Goal: Task Accomplishment & Management: Complete application form

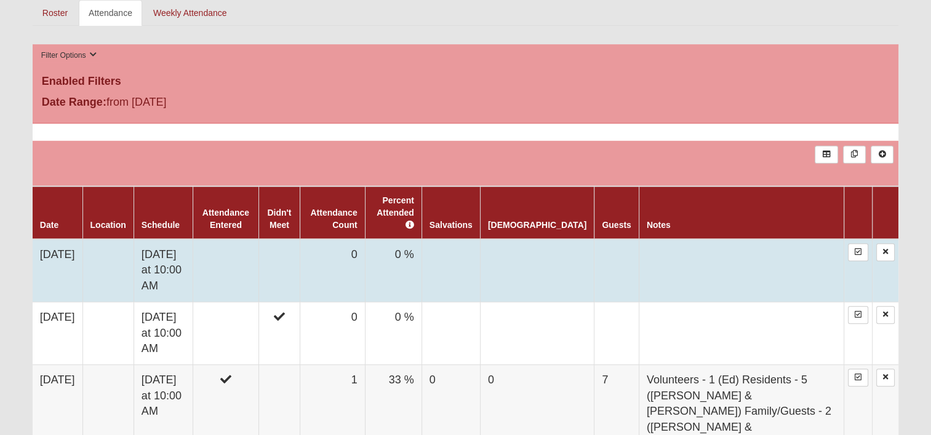
scroll to position [492, 0]
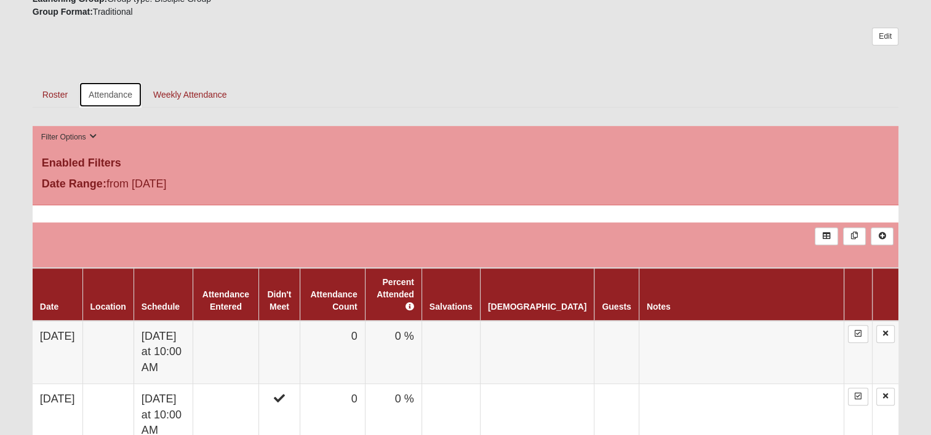
click at [111, 95] on link "Attendance" at bounding box center [110, 95] width 63 height 26
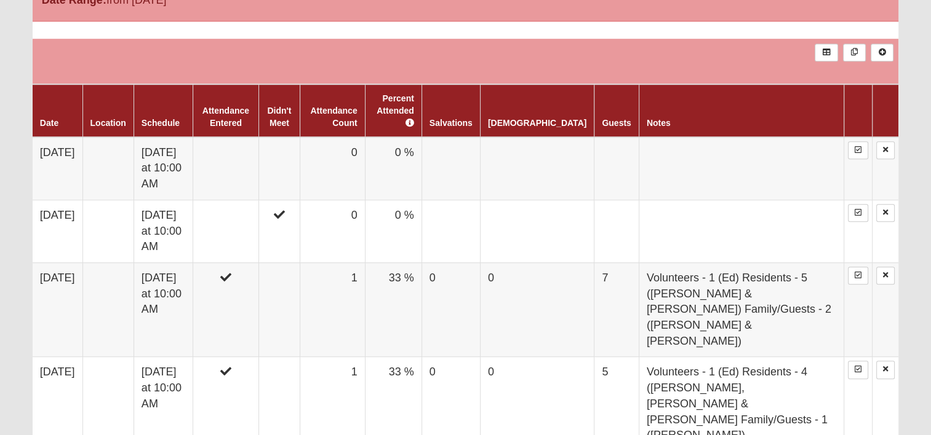
scroll to position [677, 0]
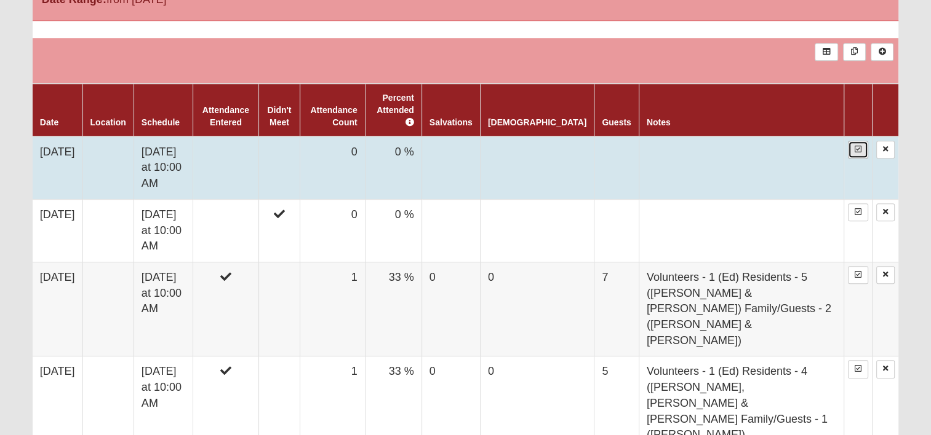
click at [859, 146] on icon at bounding box center [857, 149] width 7 height 7
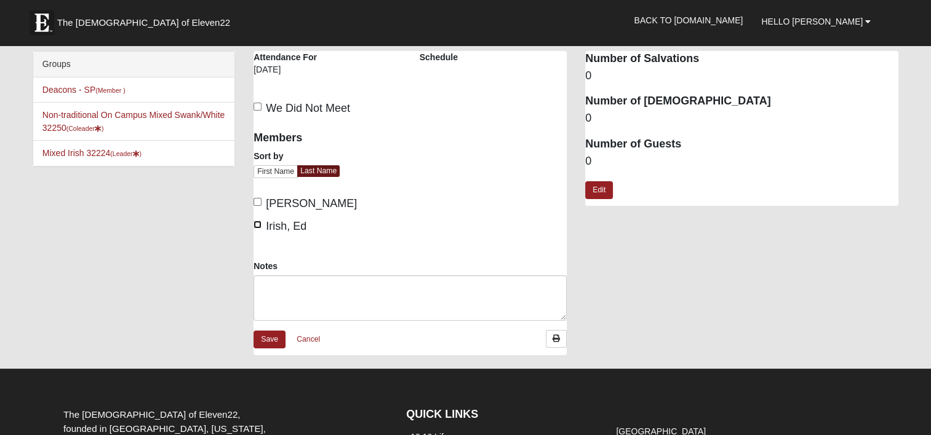
click at [253, 223] on input "Irish, Ed" at bounding box center [257, 225] width 8 height 8
checkbox input "true"
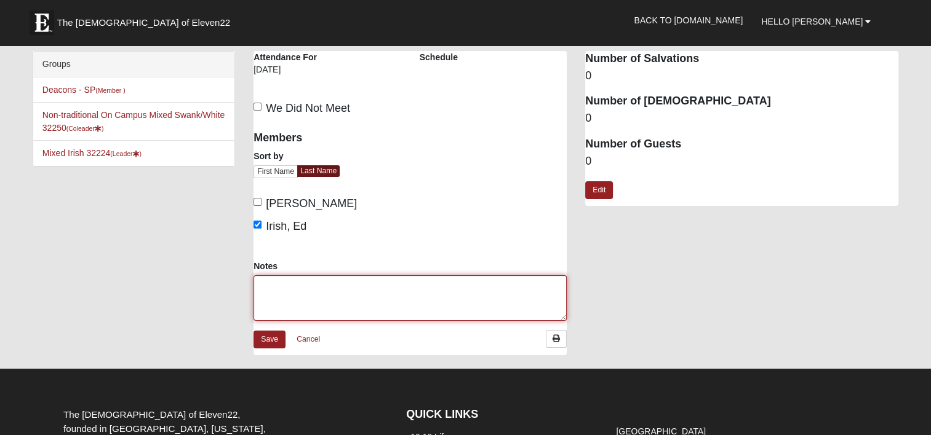
click at [285, 286] on textarea "Notes" at bounding box center [409, 299] width 313 height 46
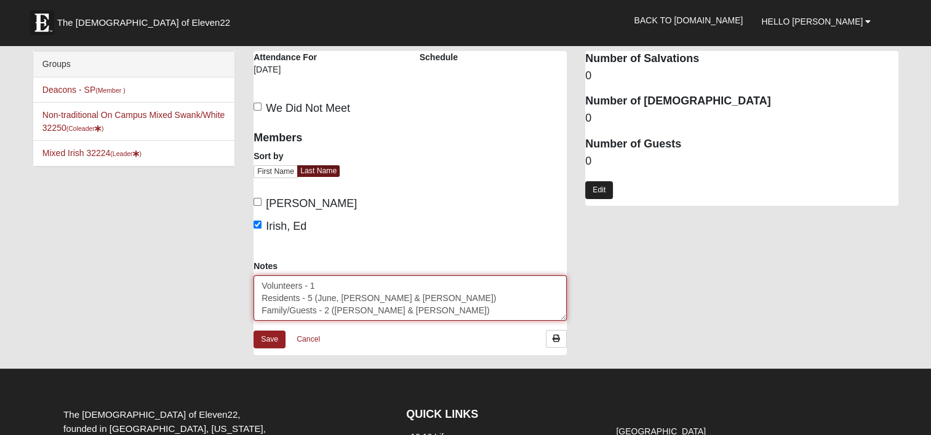
type textarea "Volunteers - 1 Residents - 5 (June, Carol, Michael, Joan & Bob) Family/Guests -…"
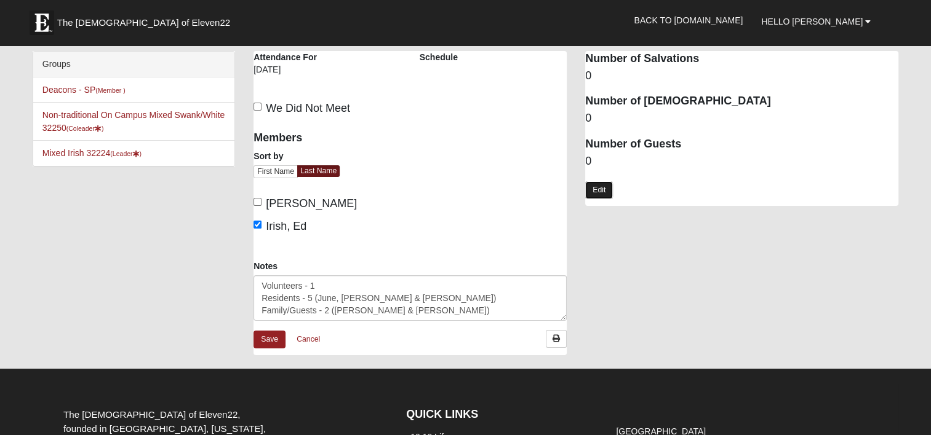
click at [595, 192] on link "Edit" at bounding box center [599, 190] width 28 height 18
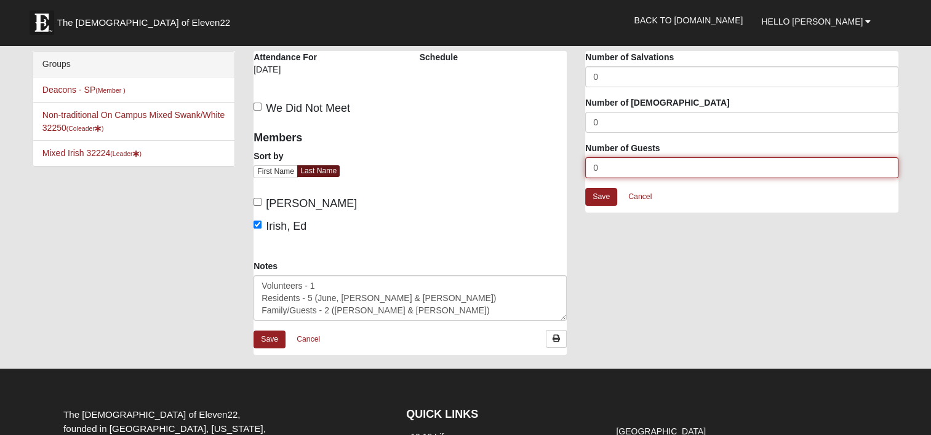
drag, startPoint x: 586, startPoint y: 170, endPoint x: 552, endPoint y: 173, distance: 33.4
click at [557, 173] on div "Mixed Irish 32224 Attendance Attendance For 10/13/2025 Schedule We Did Not Meet" at bounding box center [575, 209] width 663 height 317
type input "7"
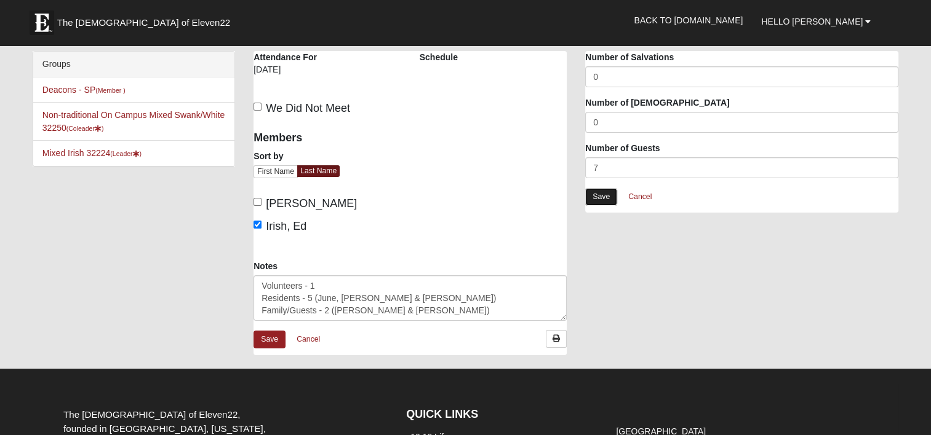
click at [597, 199] on link "Save" at bounding box center [601, 197] width 32 height 18
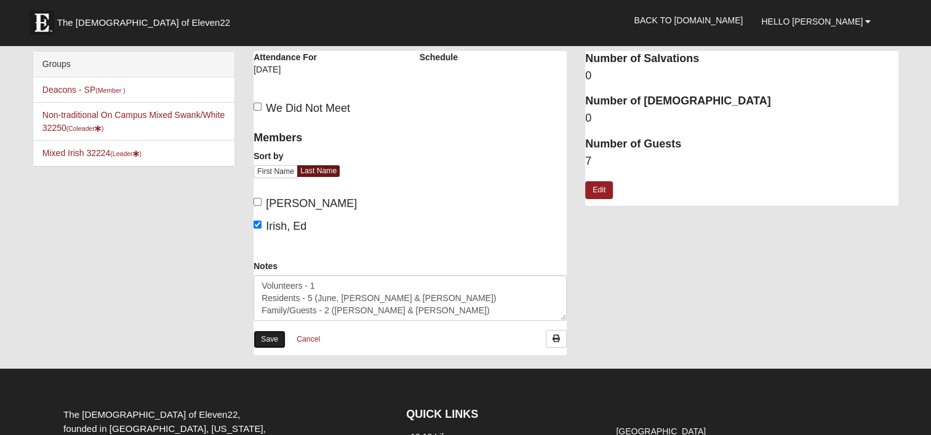
click at [266, 338] on link "Save" at bounding box center [269, 340] width 32 height 18
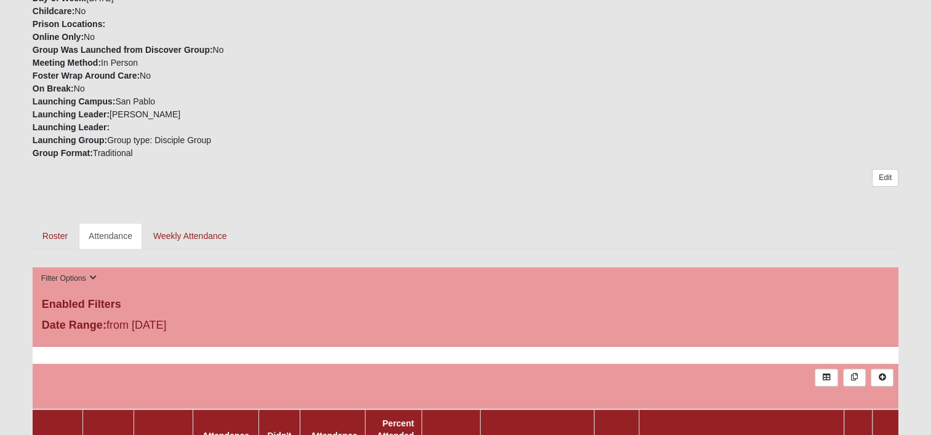
scroll to position [369, 0]
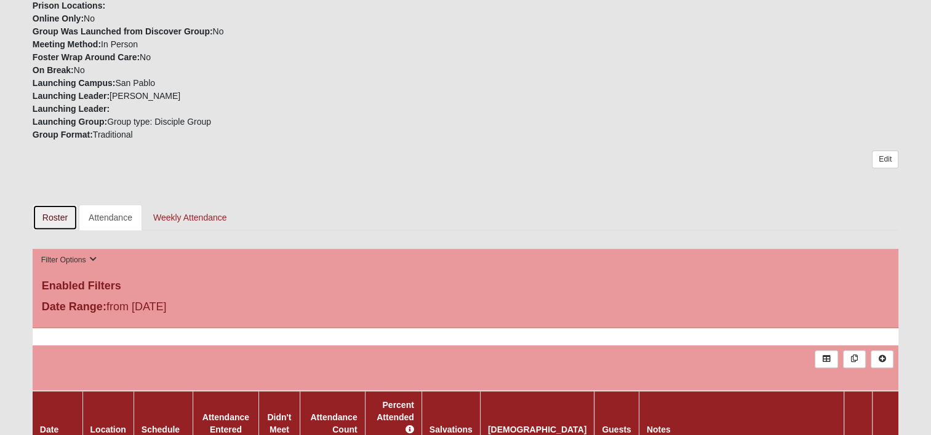
click at [58, 212] on link "Roster" at bounding box center [55, 218] width 45 height 26
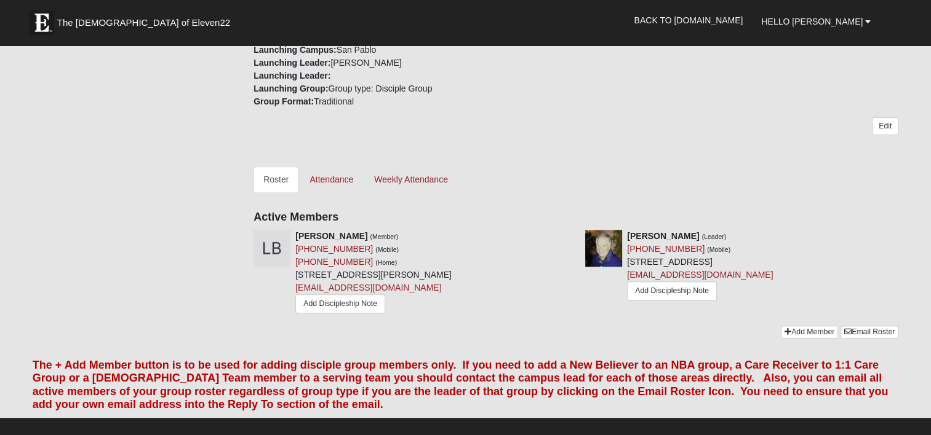
scroll to position [431, 0]
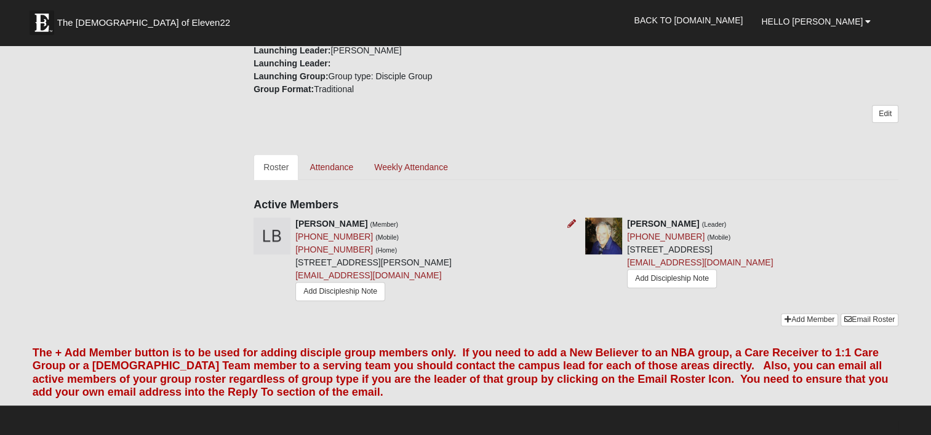
click at [566, 221] on div at bounding box center [569, 224] width 14 height 13
click at [571, 223] on icon at bounding box center [571, 224] width 9 height 9
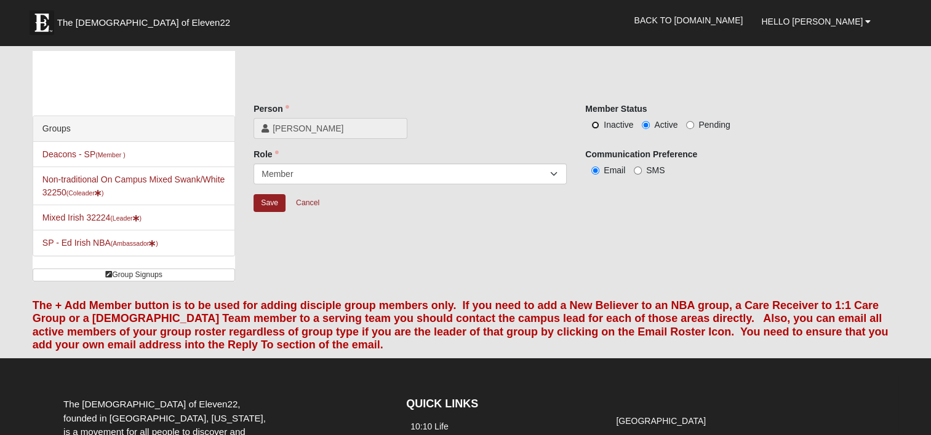
click at [594, 124] on input "Inactive" at bounding box center [595, 125] width 8 height 8
radio input "true"
click at [268, 204] on input "Save" at bounding box center [269, 203] width 32 height 18
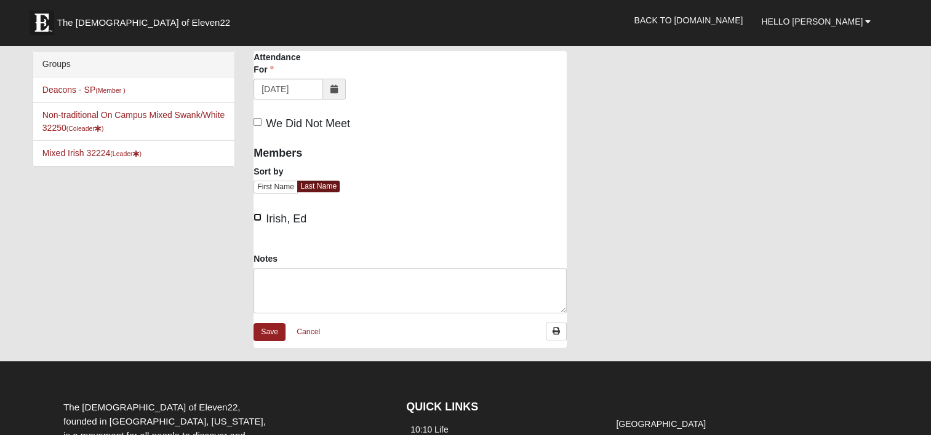
click at [257, 216] on input "Irish, Ed" at bounding box center [257, 217] width 8 height 8
checkbox input "true"
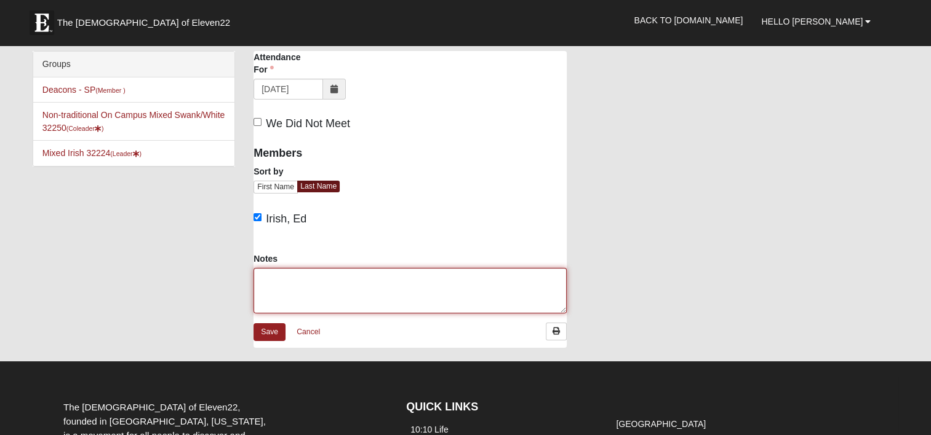
click at [309, 285] on textarea "Notes" at bounding box center [409, 291] width 313 height 46
click at [331, 288] on textarea "Volunteers - 1 Residents - 5 Family/Guests - 2" at bounding box center [409, 291] width 313 height 46
click at [357, 304] on textarea "Volunteers - 1 Residents - 5 (June, Carol, Michael, Joan & Bob) Family/Guests -…" at bounding box center [409, 291] width 313 height 46
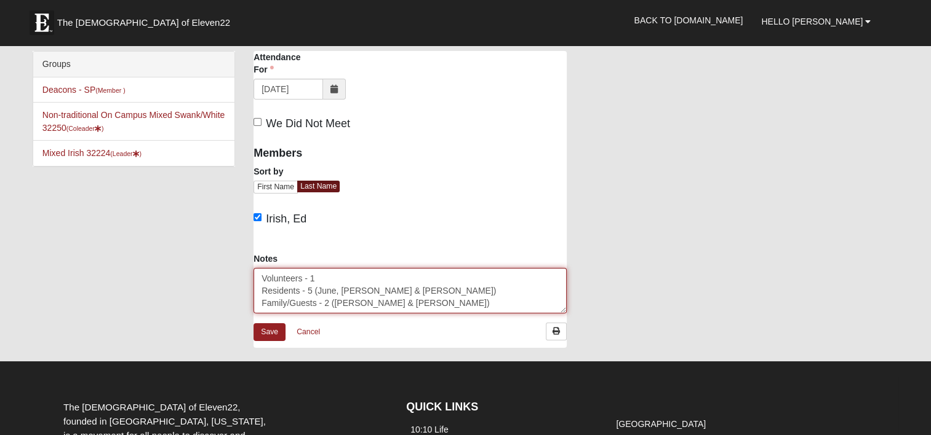
drag, startPoint x: 396, startPoint y: 305, endPoint x: 253, endPoint y: 280, distance: 145.4
click at [253, 280] on div "Notes Volunteers - 1 Residents - 5 (June, Carol, Michael, Joan & Bob) Family/Gu…" at bounding box center [410, 288] width 332 height 70
click at [498, 292] on textarea "Volunteers - 1 Residents - 5 (June, [PERSON_NAME] & [PERSON_NAME]) Family/Guest…" at bounding box center [409, 291] width 313 height 46
type textarea "Volunteers - 1 Residents - 5 (June, [PERSON_NAME] & [PERSON_NAME]) Family/Guest…"
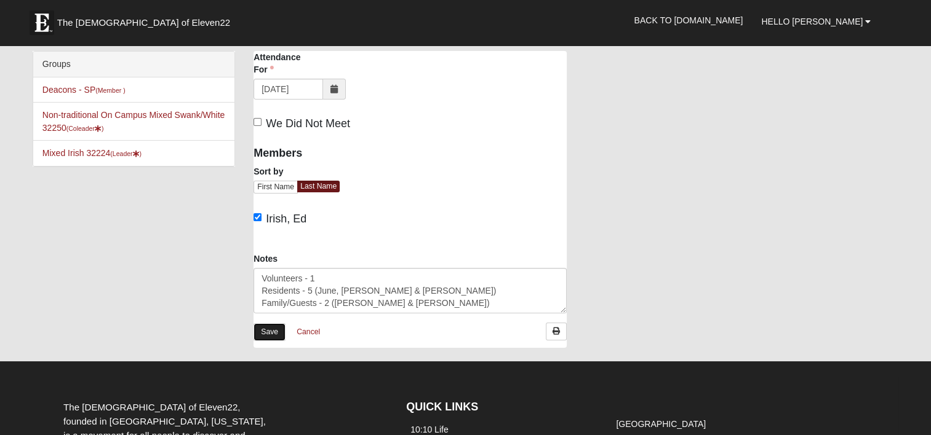
click at [273, 328] on link "Save" at bounding box center [269, 333] width 32 height 18
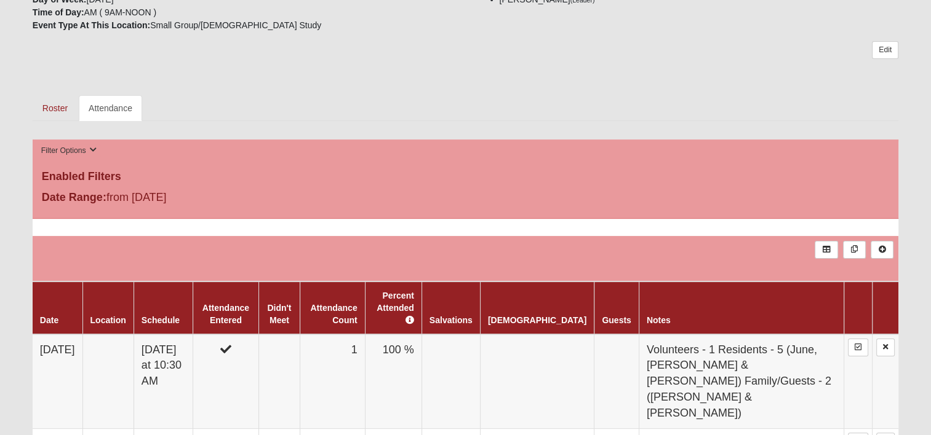
scroll to position [246, 0]
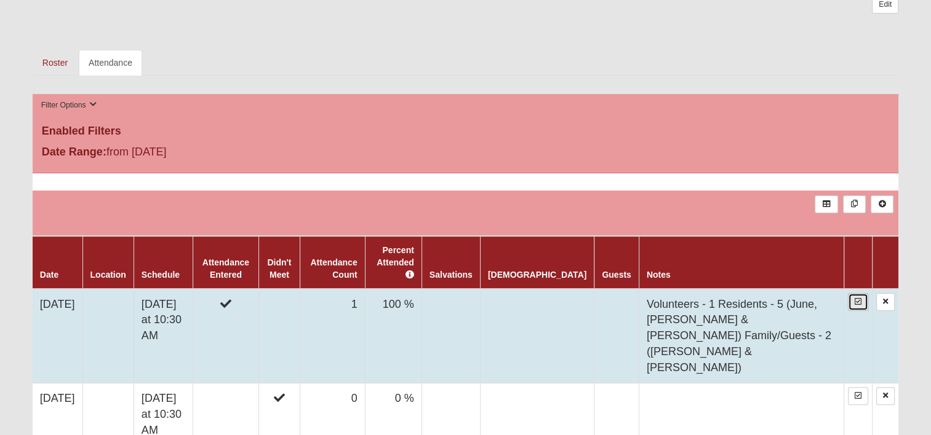
click at [856, 298] on icon at bounding box center [857, 301] width 7 height 7
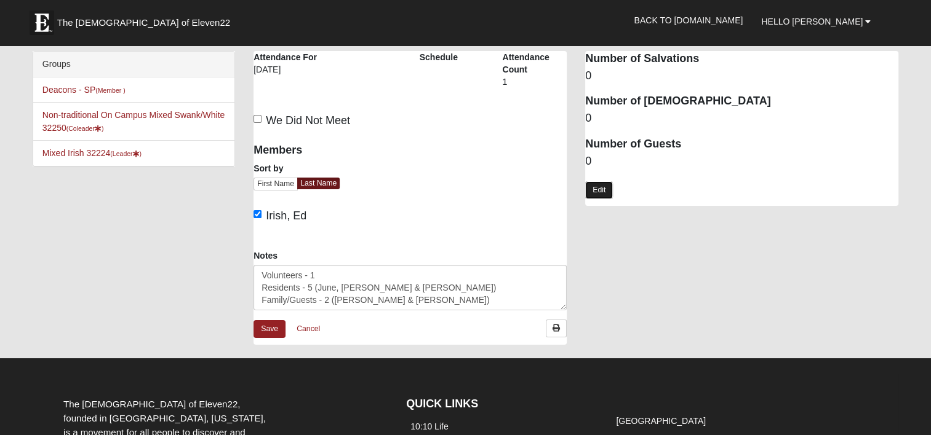
click at [598, 189] on link "Edit" at bounding box center [599, 190] width 28 height 18
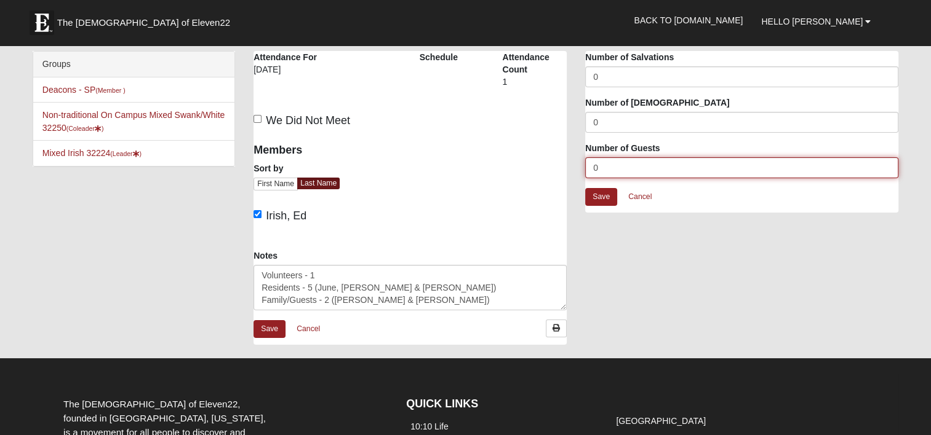
drag, startPoint x: 598, startPoint y: 162, endPoint x: 559, endPoint y: 165, distance: 38.8
click at [559, 165] on div "Windsor San Pablo - Disciple Group Attendance Attendance For 10/13/2025 Schedul…" at bounding box center [575, 204] width 663 height 306
type input "7"
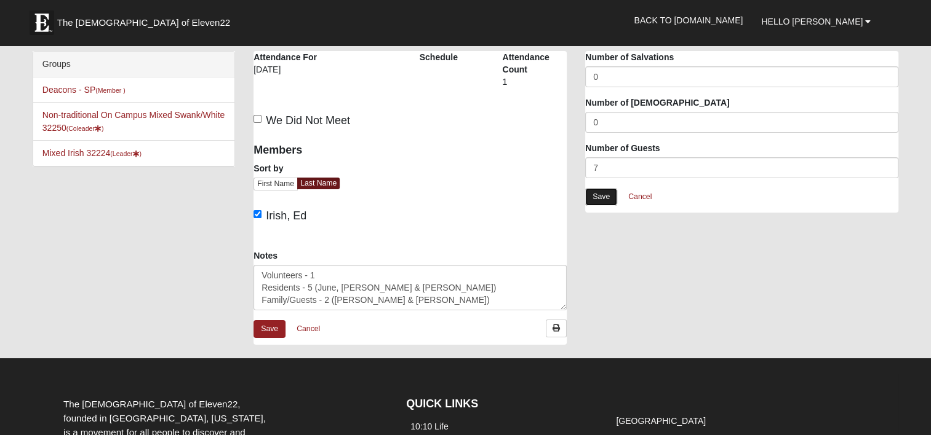
click at [602, 193] on link "Save" at bounding box center [601, 197] width 32 height 18
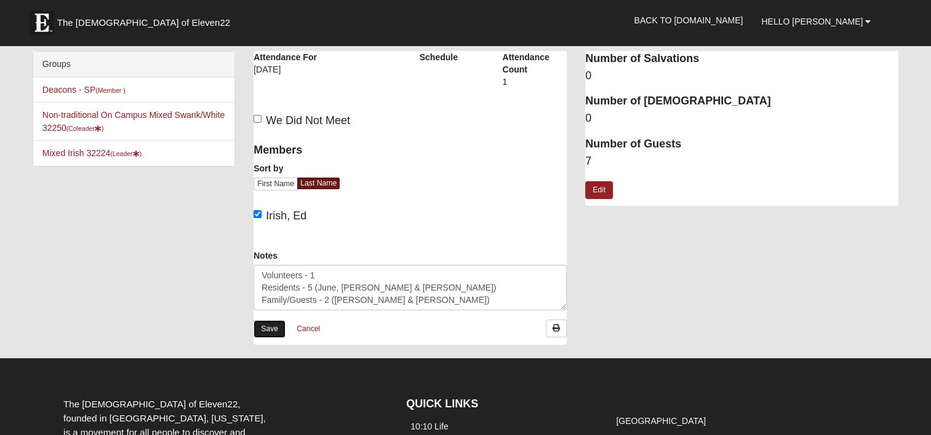
click at [271, 328] on link "Save" at bounding box center [269, 329] width 32 height 18
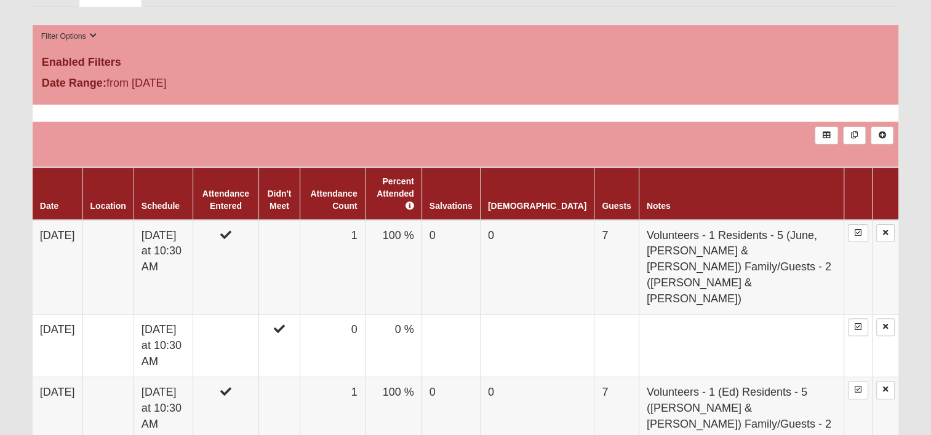
scroll to position [308, 0]
